Goal: Transaction & Acquisition: Purchase product/service

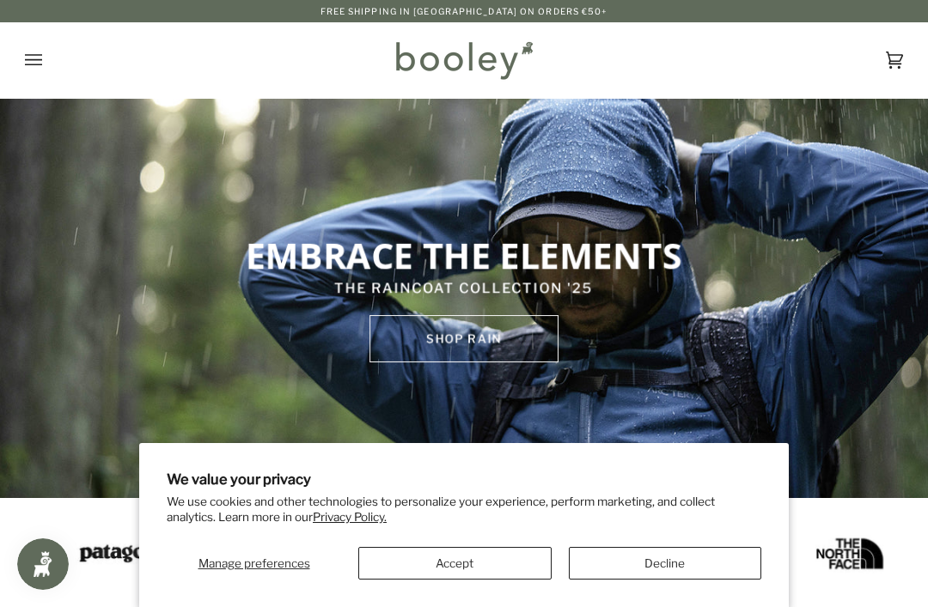
click at [637, 563] on button "Decline" at bounding box center [665, 563] width 193 height 33
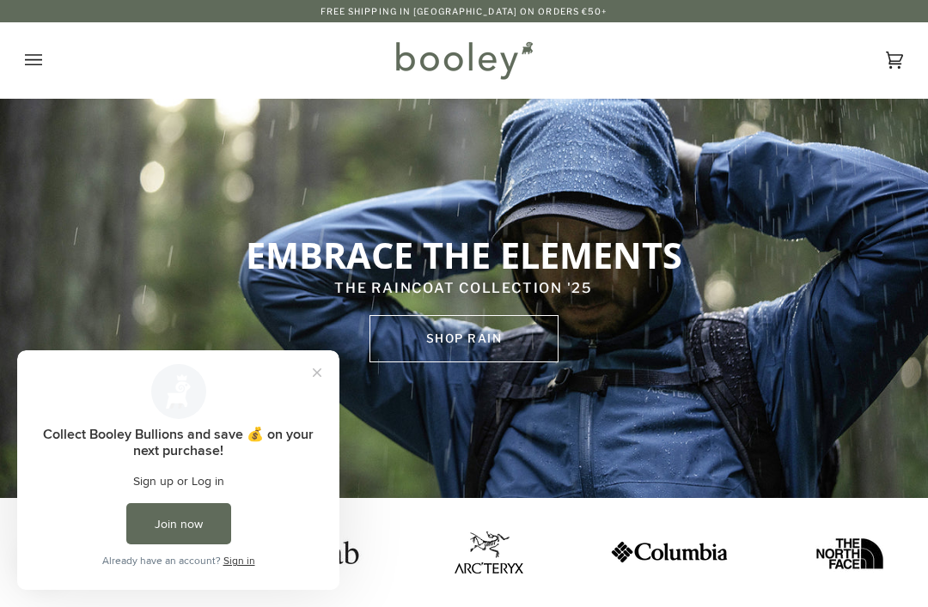
click at [36, 53] on icon "Open menu" at bounding box center [33, 60] width 17 height 26
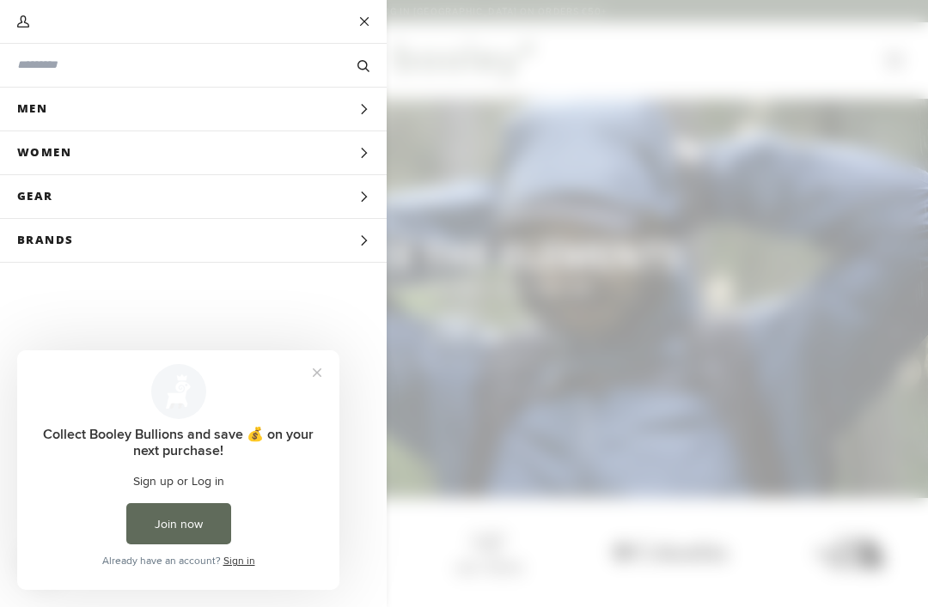
click at [310, 377] on button "Close prompt" at bounding box center [317, 372] width 31 height 31
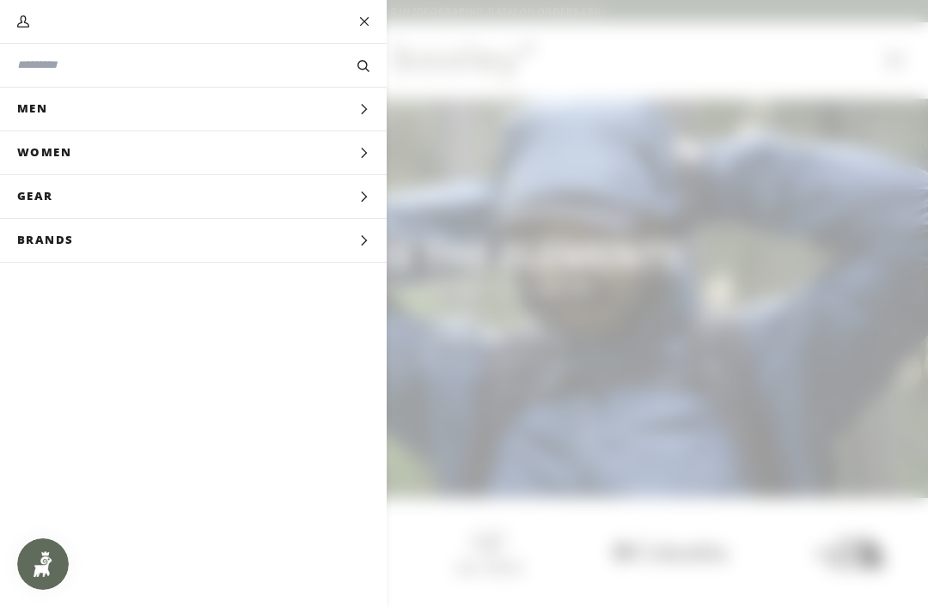
click at [362, 196] on icon "Main menu" at bounding box center [363, 197] width 11 height 11
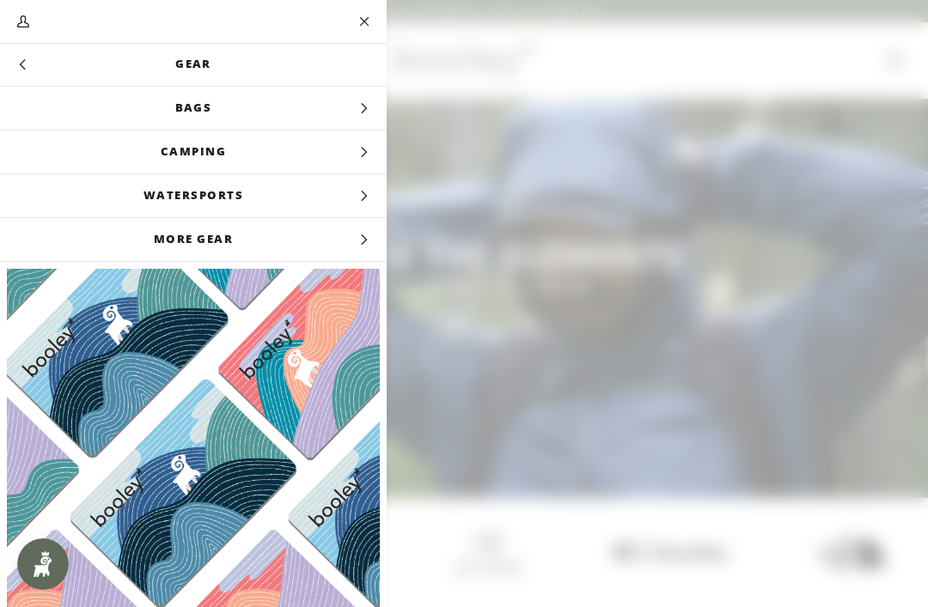
scroll to position [63, 0]
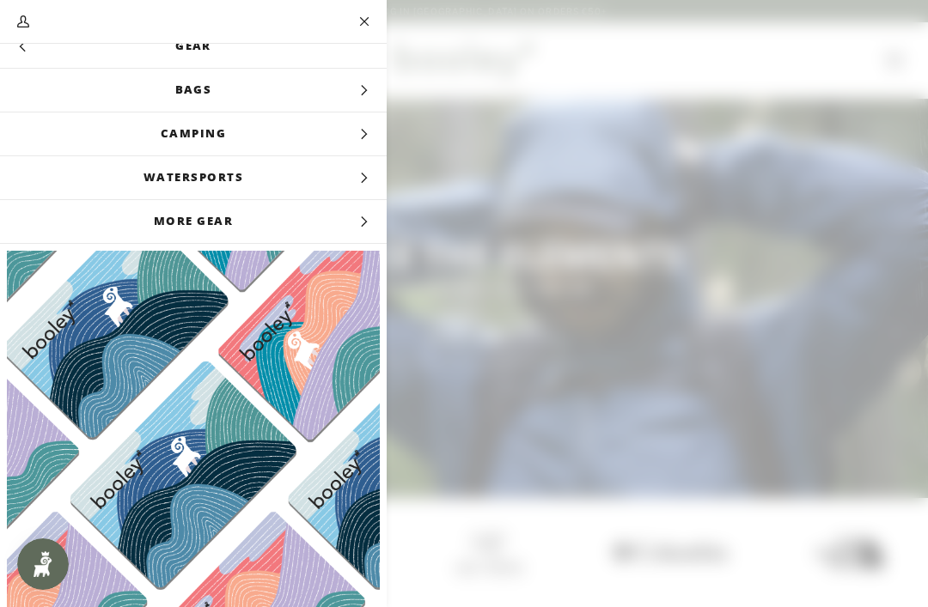
click at [353, 225] on span "More Gear" at bounding box center [193, 221] width 387 height 43
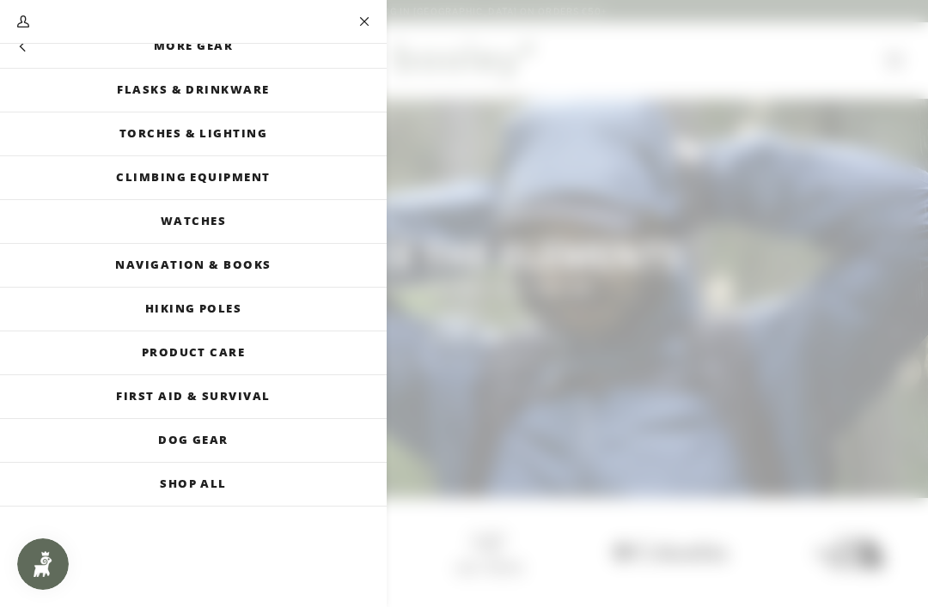
click at [255, 163] on link "Climbing Equipment" at bounding box center [193, 177] width 387 height 43
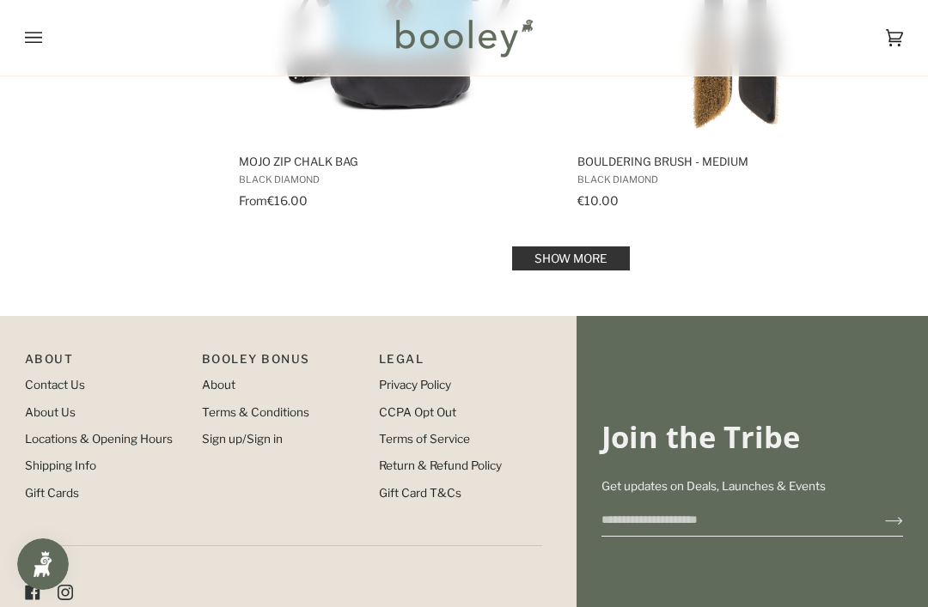
scroll to position [3533, 0]
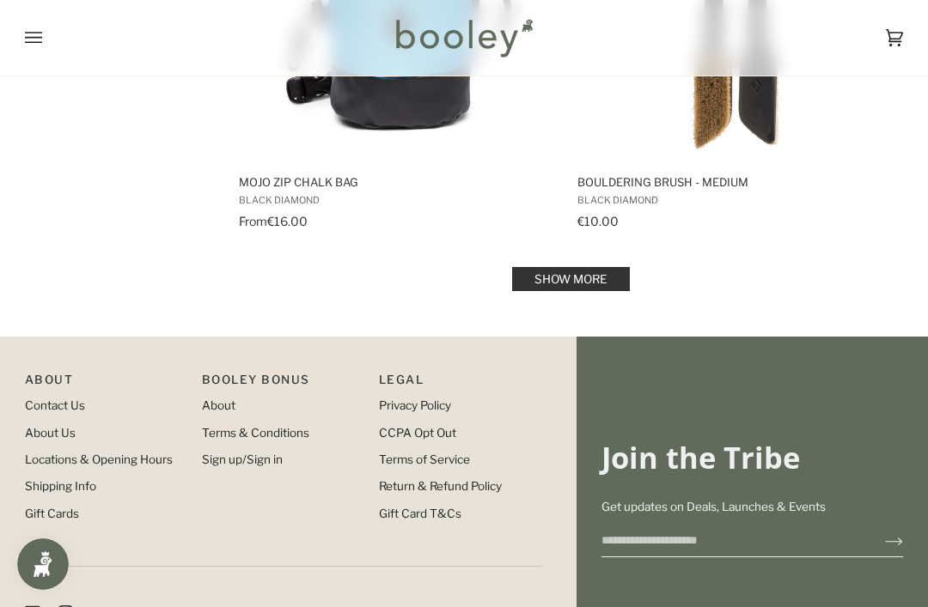
click at [614, 280] on link "Show more" at bounding box center [571, 279] width 118 height 24
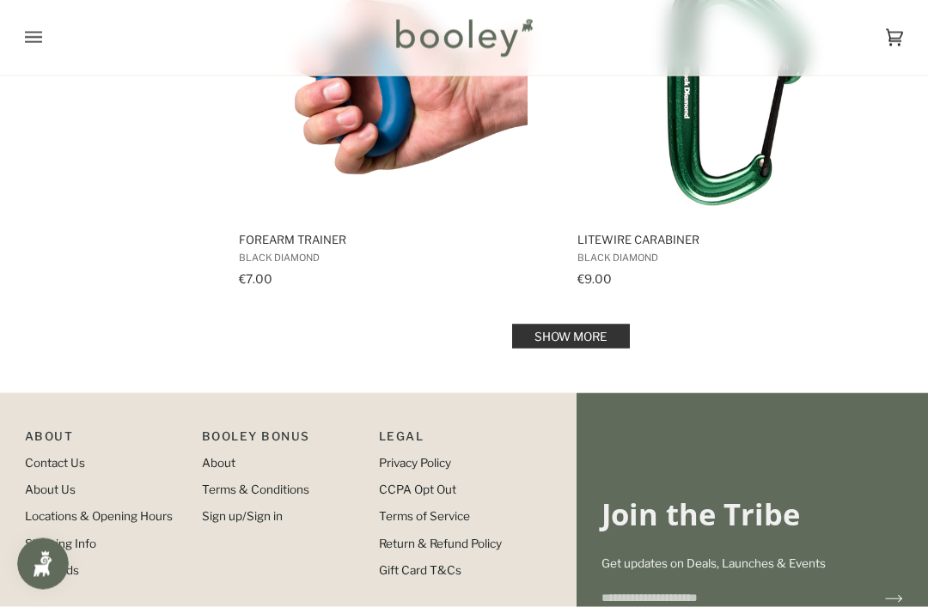
scroll to position [6988, 0]
click at [600, 340] on link "Show more" at bounding box center [571, 336] width 118 height 24
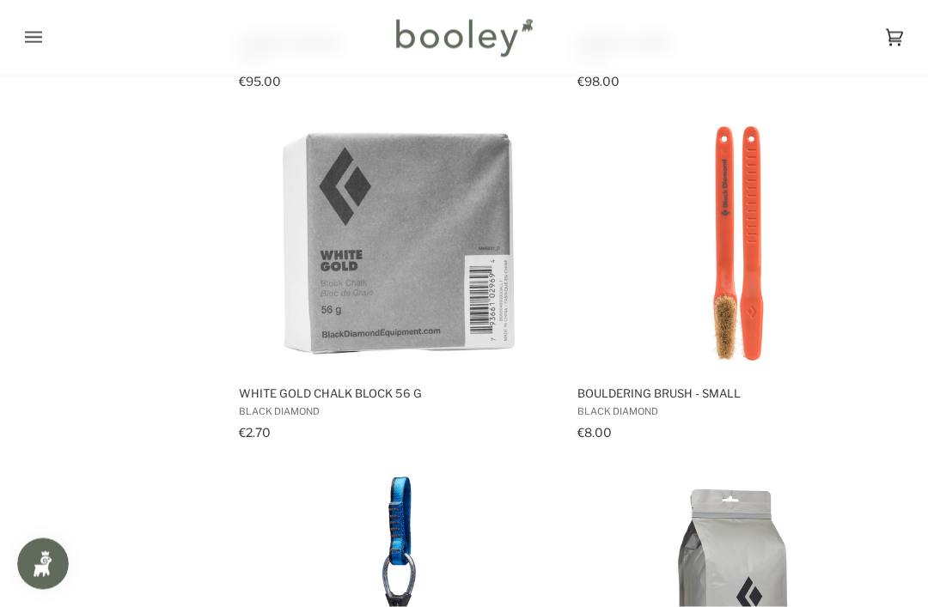
scroll to position [5071, 0]
